Goal: Task Accomplishment & Management: Complete application form

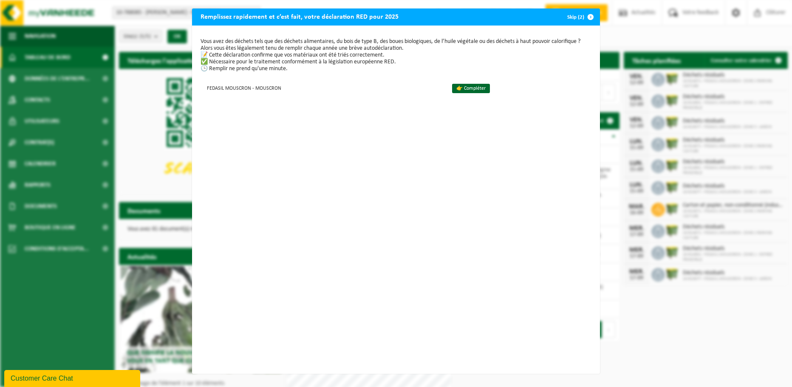
click at [511, 309] on div "Vous avez des déchets tels que des déchets alimentaires, du bois de type B, des…" at bounding box center [396, 199] width 408 height 348
click at [605, 202] on div "Remplissez rapidement et c’est fait, votre déclaration RED pour 2025 Skip (2) V…" at bounding box center [396, 193] width 792 height 387
click at [460, 93] on td "👉 Compléter" at bounding box center [518, 88] width 147 height 14
click at [458, 88] on link "👉 Compléter" at bounding box center [471, 88] width 38 height 9
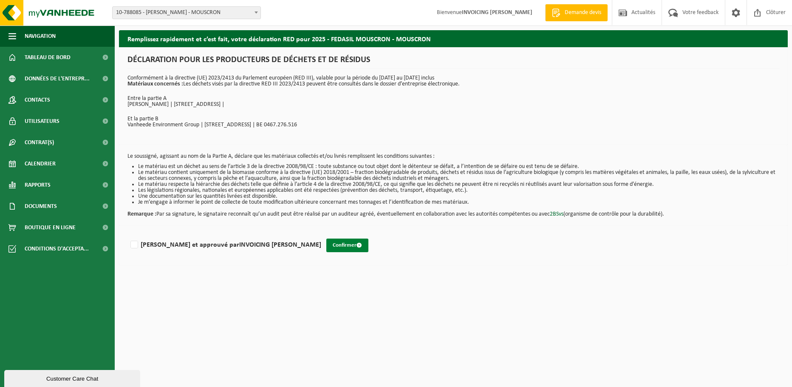
click at [326, 246] on button "Confirmer" at bounding box center [347, 245] width 42 height 14
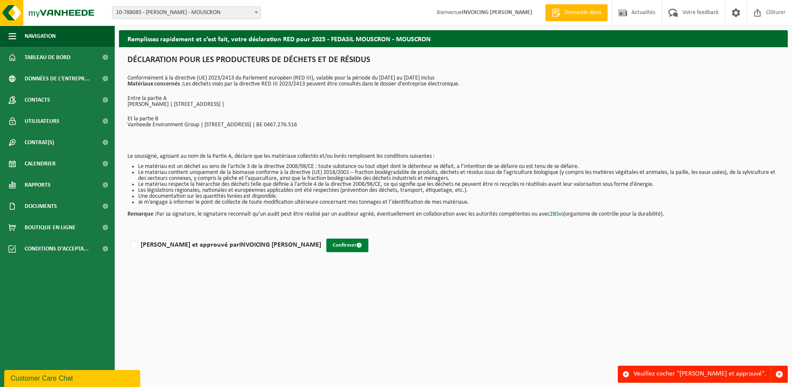
click at [326, 246] on button "Confirmer" at bounding box center [347, 245] width 42 height 14
click at [674, 370] on div "Veuillez cocher "[PERSON_NAME] et approuvé"." at bounding box center [701, 374] width 137 height 16
click at [712, 371] on div "Veuillez cocher "[PERSON_NAME] et approuvé"." at bounding box center [701, 374] width 137 height 16
click at [736, 374] on div "Veuillez cocher "[PERSON_NAME] et approuvé"." at bounding box center [701, 374] width 137 height 16
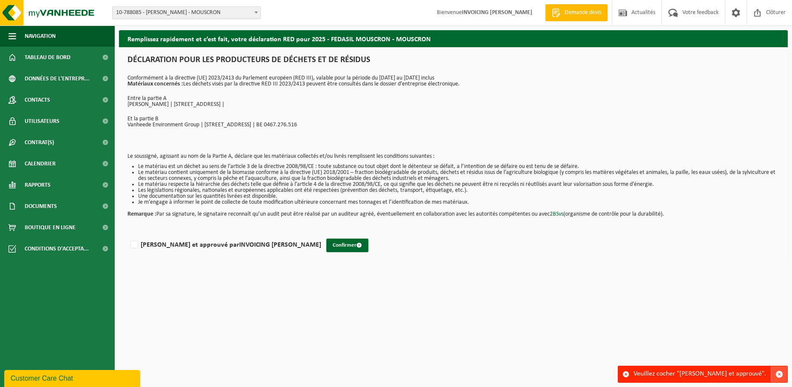
click at [777, 373] on span "button" at bounding box center [779, 374] width 8 height 8
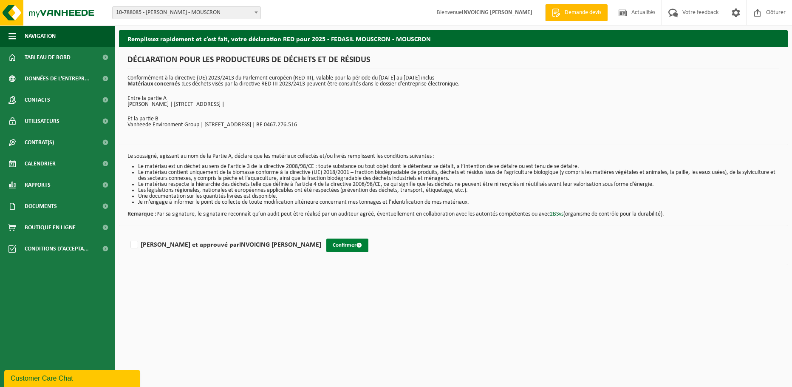
click at [326, 246] on button "Confirmer" at bounding box center [347, 245] width 42 height 14
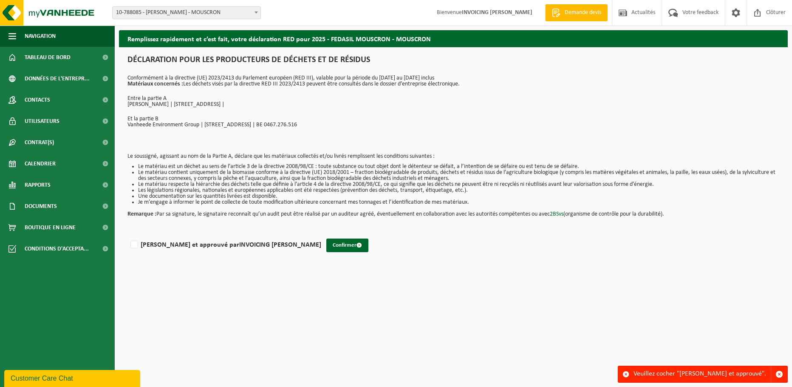
click at [668, 373] on div "Veuillez cocher "Lu et approuvé"." at bounding box center [701, 374] width 137 height 16
click at [130, 244] on label "Lu et approuvé par INVOICING FEDASIL MOUSCRON" at bounding box center [225, 244] width 192 height 13
click at [321, 234] on input "Lu et approuvé par INVOICING FEDASIL MOUSCRON" at bounding box center [321, 234] width 0 height 0
checkbox input "true"
click at [326, 241] on button "Confirmer" at bounding box center [347, 245] width 42 height 14
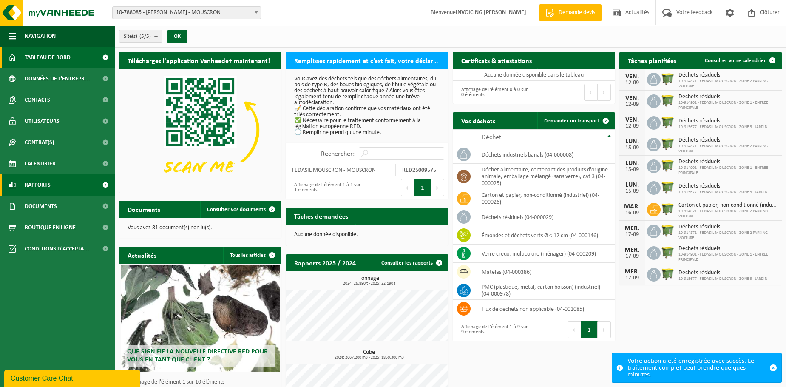
click at [51, 179] on link "Rapports" at bounding box center [57, 184] width 115 height 21
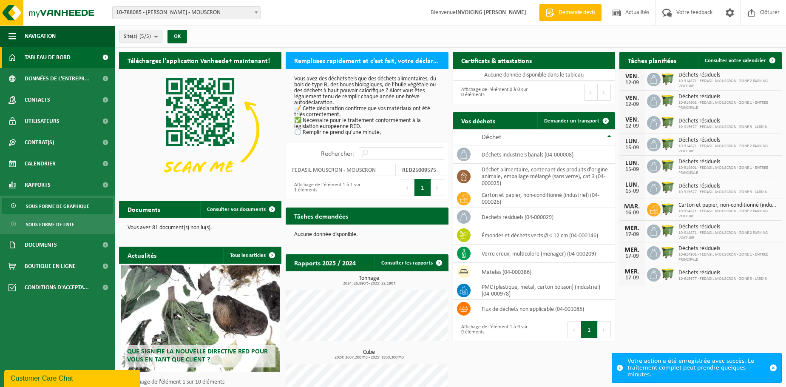
click at [60, 207] on span "Sous forme de graphique" at bounding box center [57, 206] width 63 height 16
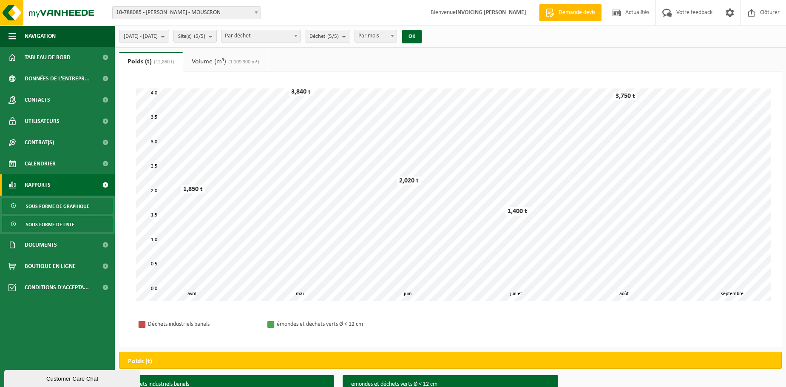
click at [60, 225] on span "Sous forme de liste" at bounding box center [50, 224] width 48 height 16
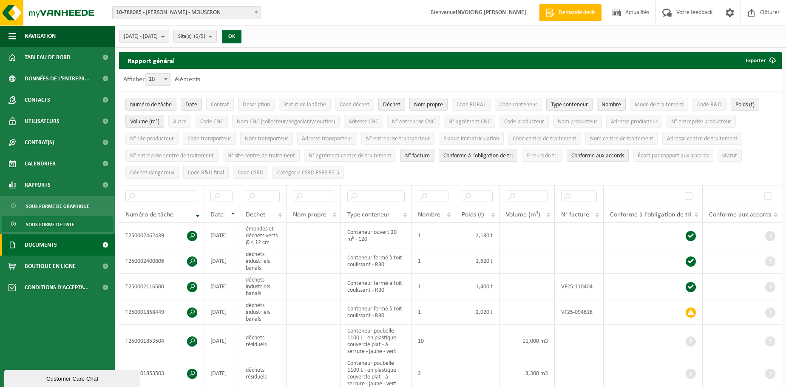
click at [56, 240] on span "Documents" at bounding box center [41, 244] width 32 height 21
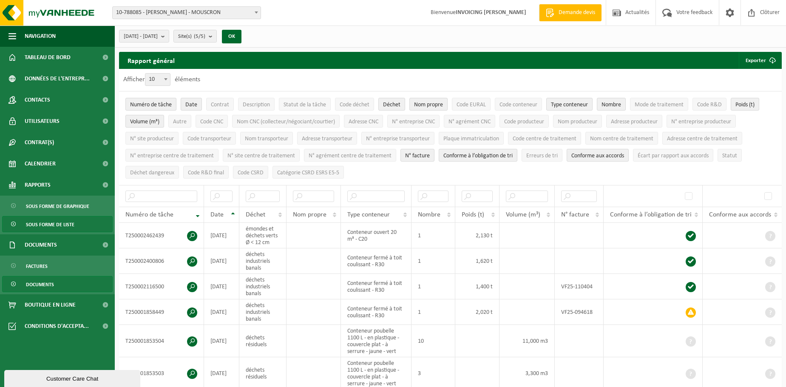
click at [61, 283] on link "Documents" at bounding box center [57, 284] width 110 height 16
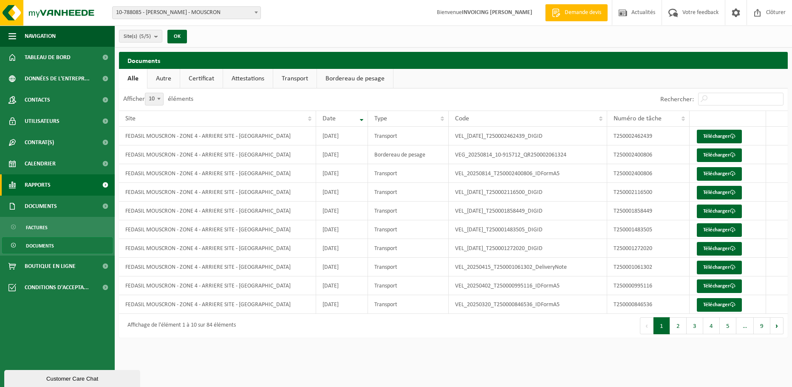
click at [32, 183] on span "Rapports" at bounding box center [38, 184] width 26 height 21
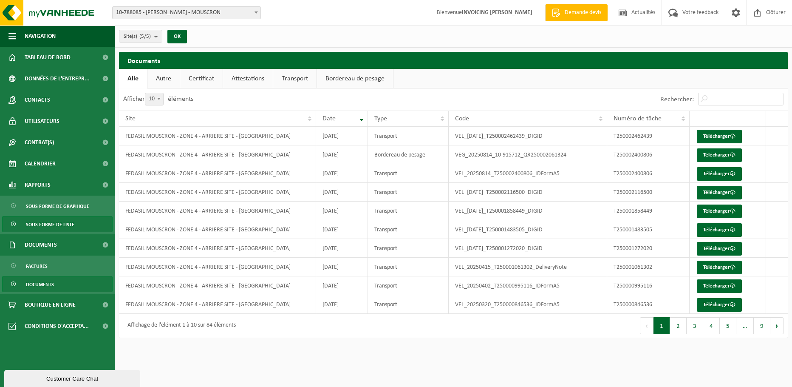
click at [48, 216] on span "Sous forme de liste" at bounding box center [50, 224] width 48 height 16
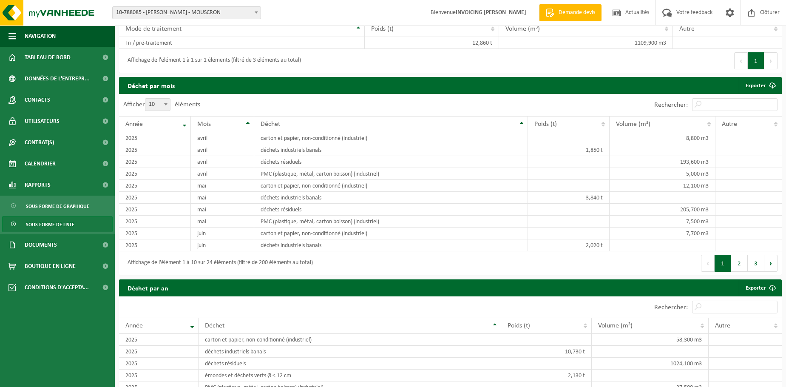
scroll to position [537, 0]
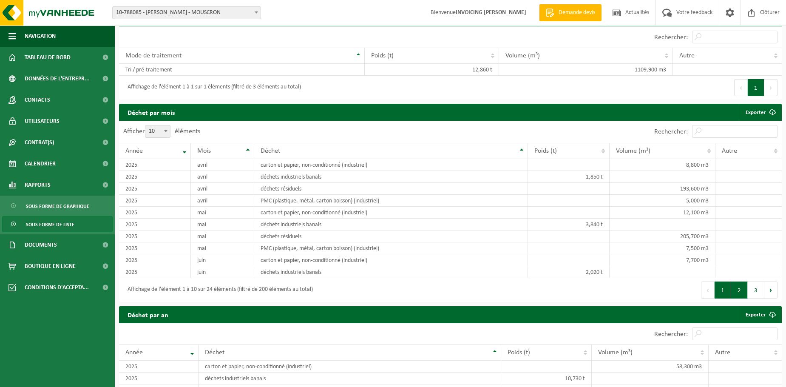
click at [740, 287] on button "2" at bounding box center [739, 289] width 17 height 17
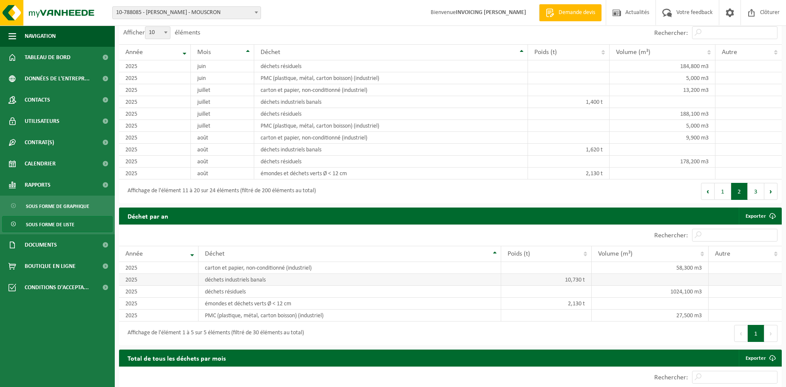
scroll to position [664, 0]
